Goal: Book appointment/travel/reservation

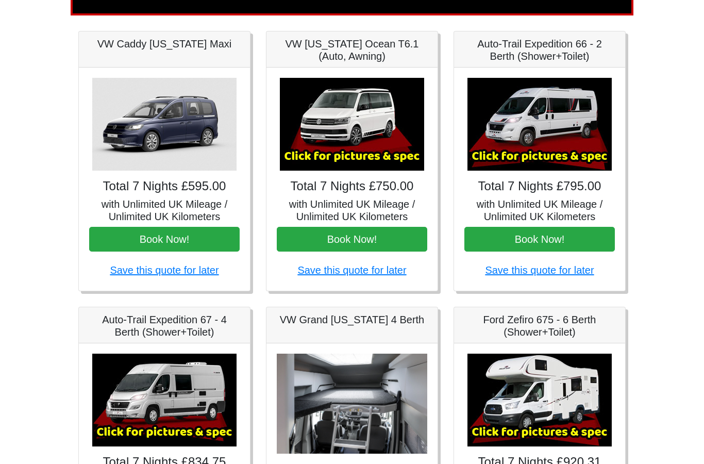
scroll to position [139, 0]
click at [550, 237] on button "Book Now!" at bounding box center [539, 239] width 150 height 25
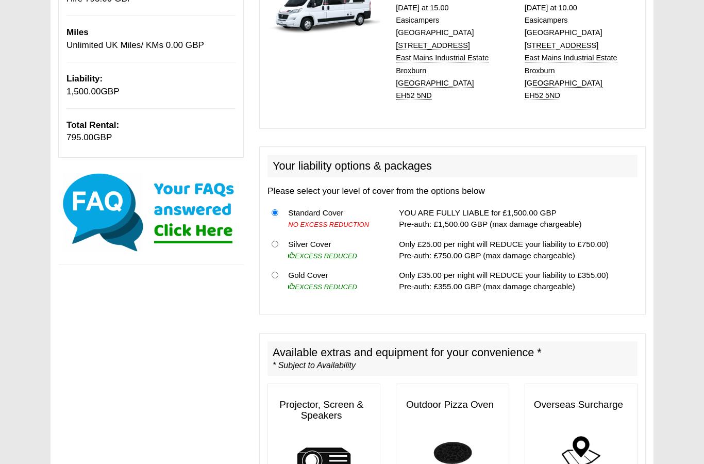
scroll to position [204, 0]
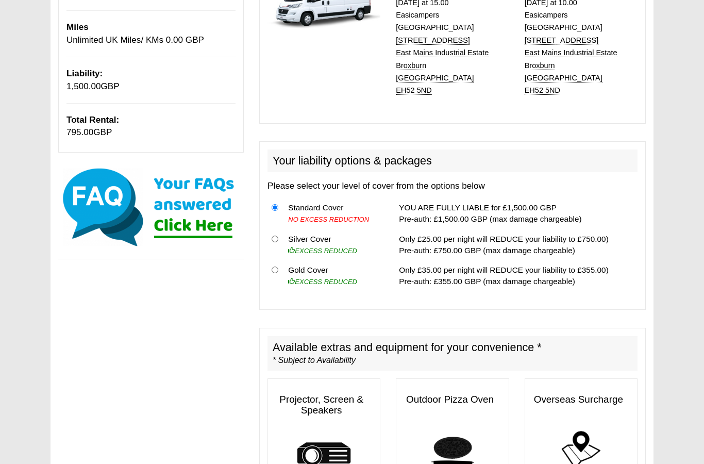
click at [288, 260] on td "Gold Cover EXCESS REDUCED" at bounding box center [333, 275] width 99 height 31
click at [273, 266] on input "radio" at bounding box center [275, 269] width 7 height 7
radio input "true"
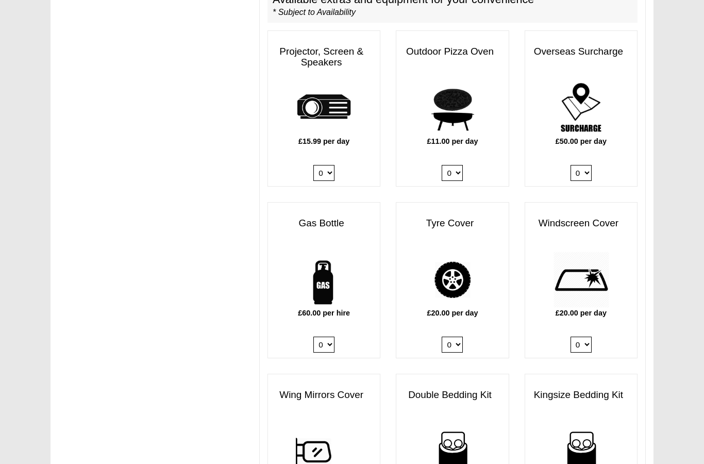
scroll to position [552, 0]
click at [325, 337] on select "0 1" at bounding box center [323, 345] width 21 height 16
select select "Gas Bottle x QTY 1 @ 60.00 GBP per hire."
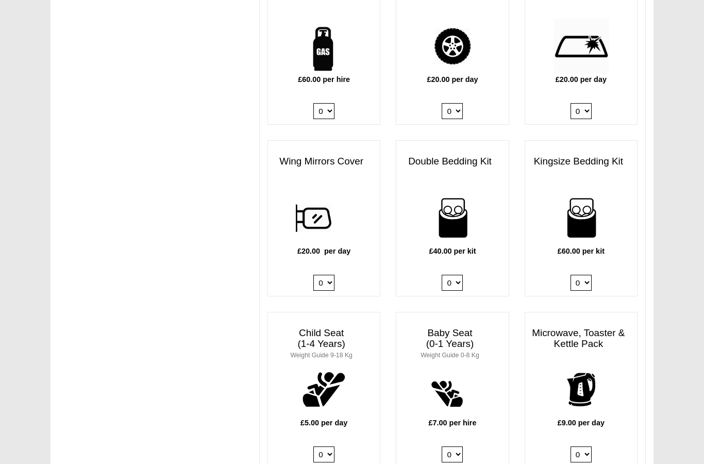
scroll to position [786, 0]
click at [457, 274] on select "0 1 2 3 4" at bounding box center [452, 282] width 21 height 16
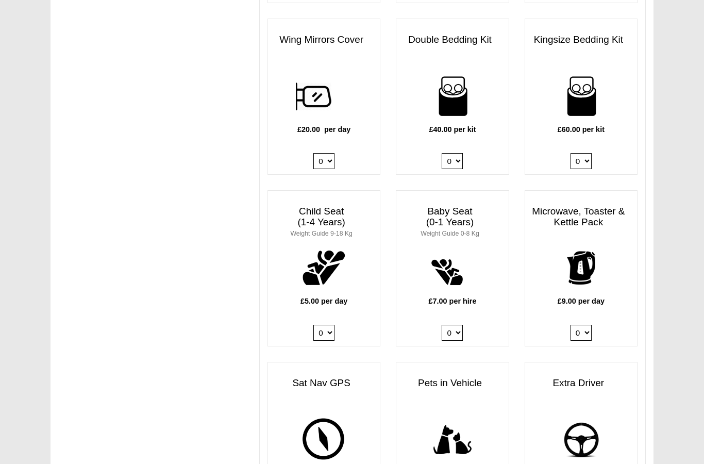
scroll to position [906, 0]
click at [456, 154] on select "0 1 2 3 4" at bounding box center [452, 162] width 21 height 16
select select "Double Bedding Kit x QTY 1 @ 40.00 GBP per kit."
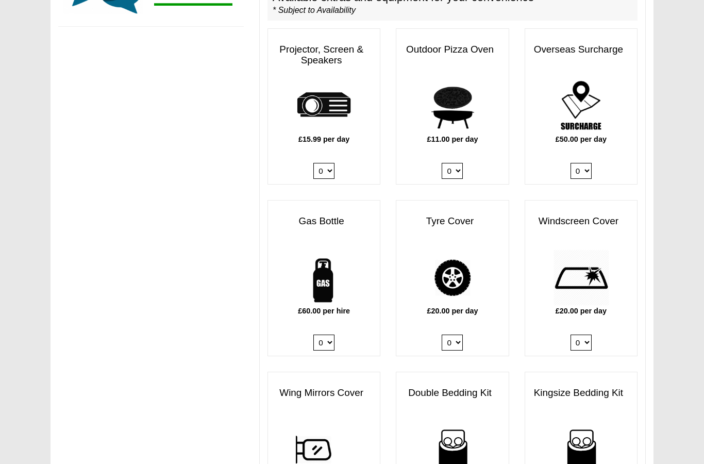
scroll to position [533, 0]
